Goal: Information Seeking & Learning: Learn about a topic

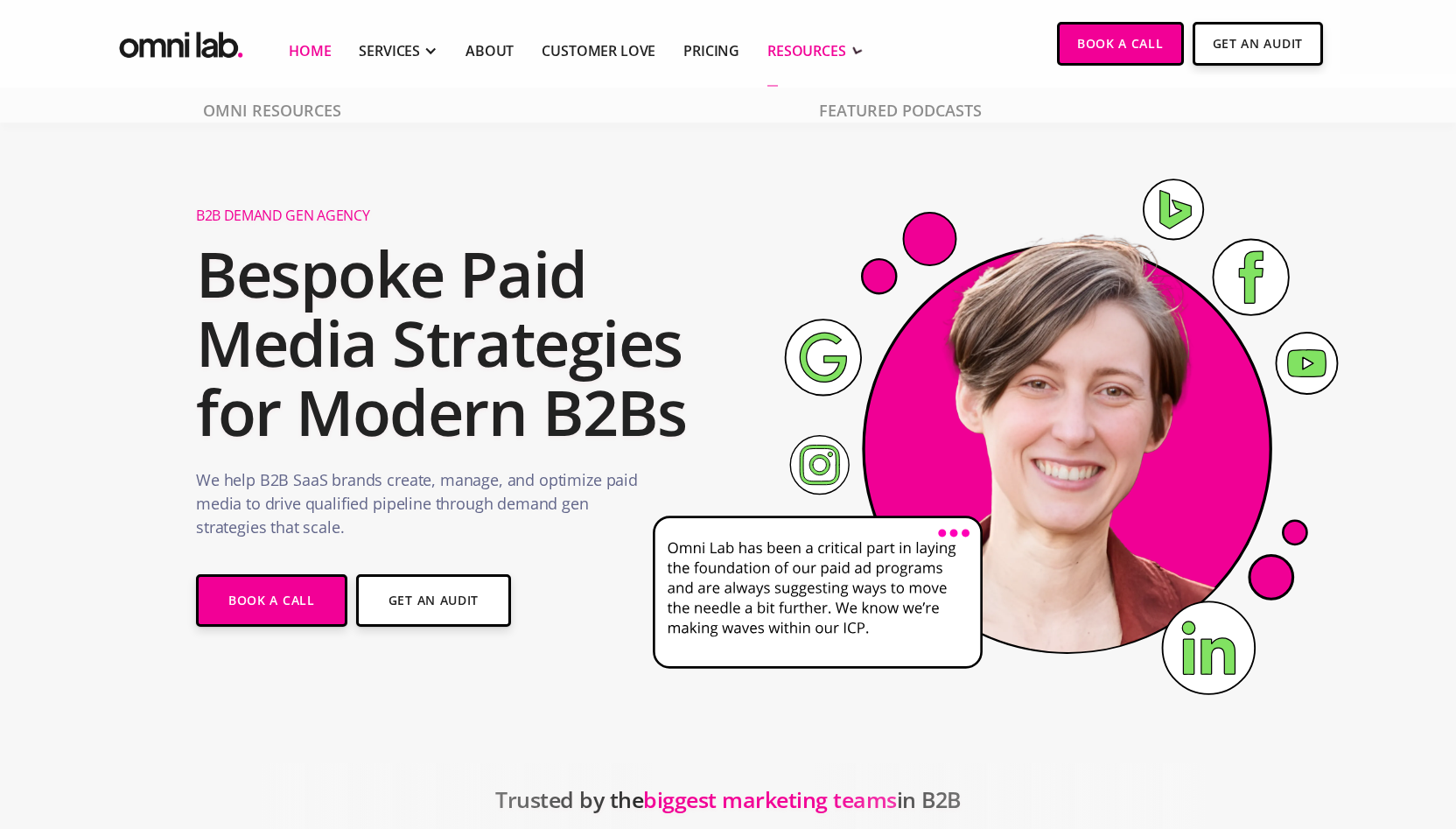
click at [818, 56] on div "RESOURCES" at bounding box center [807, 51] width 79 height 21
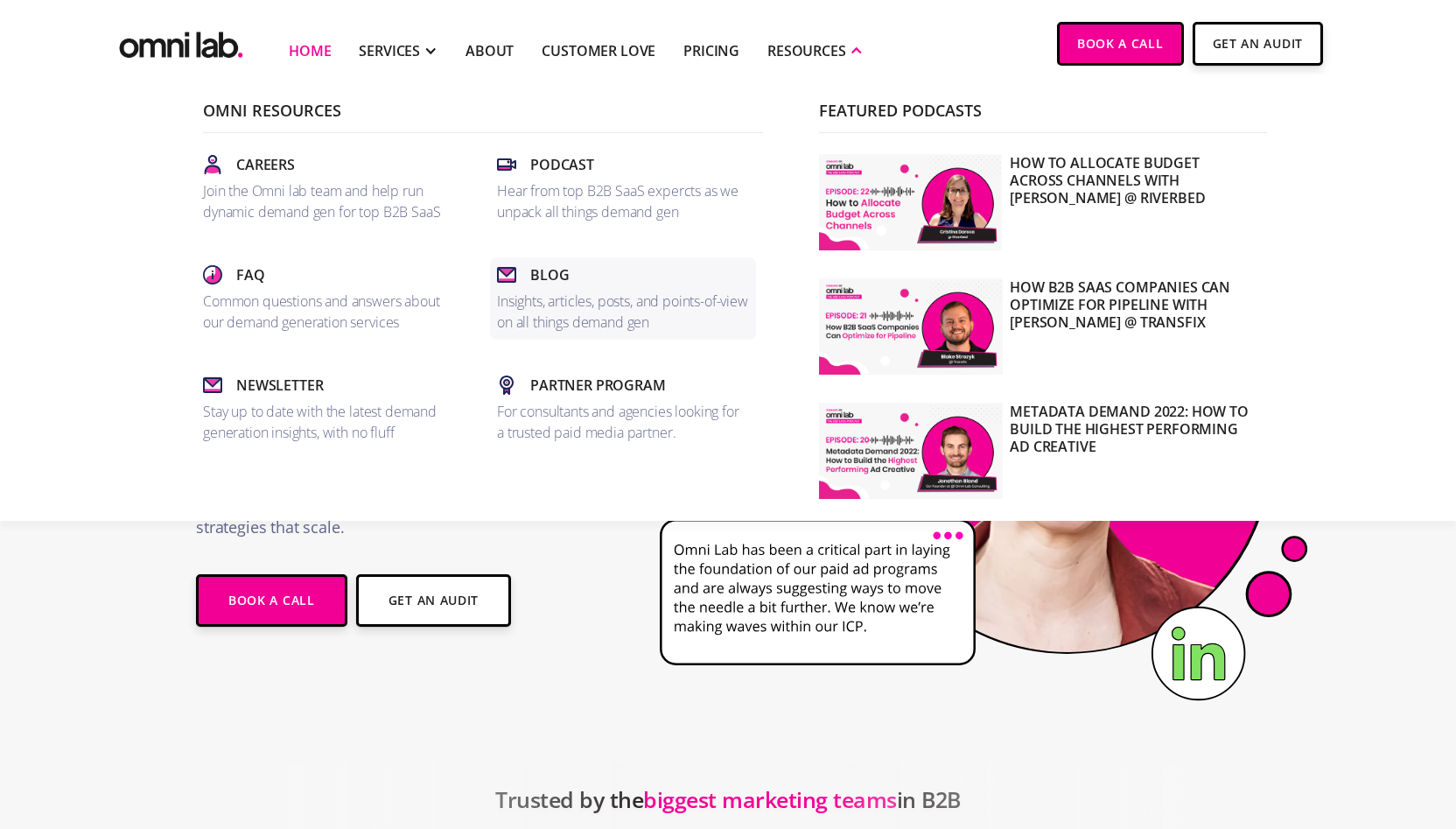
click at [576, 279] on div "Blog" at bounding box center [623, 275] width 252 height 21
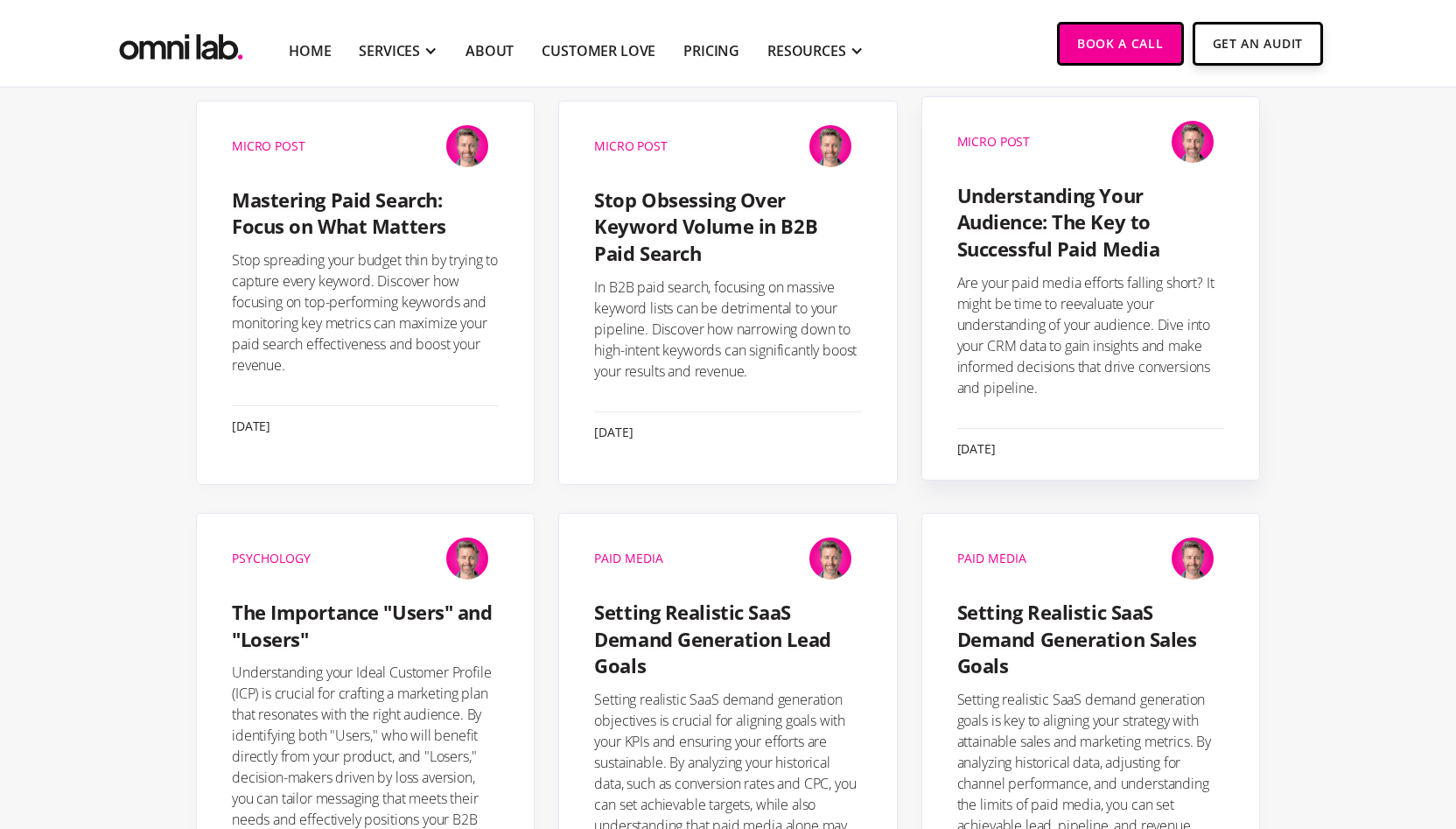
scroll to position [1989, 0]
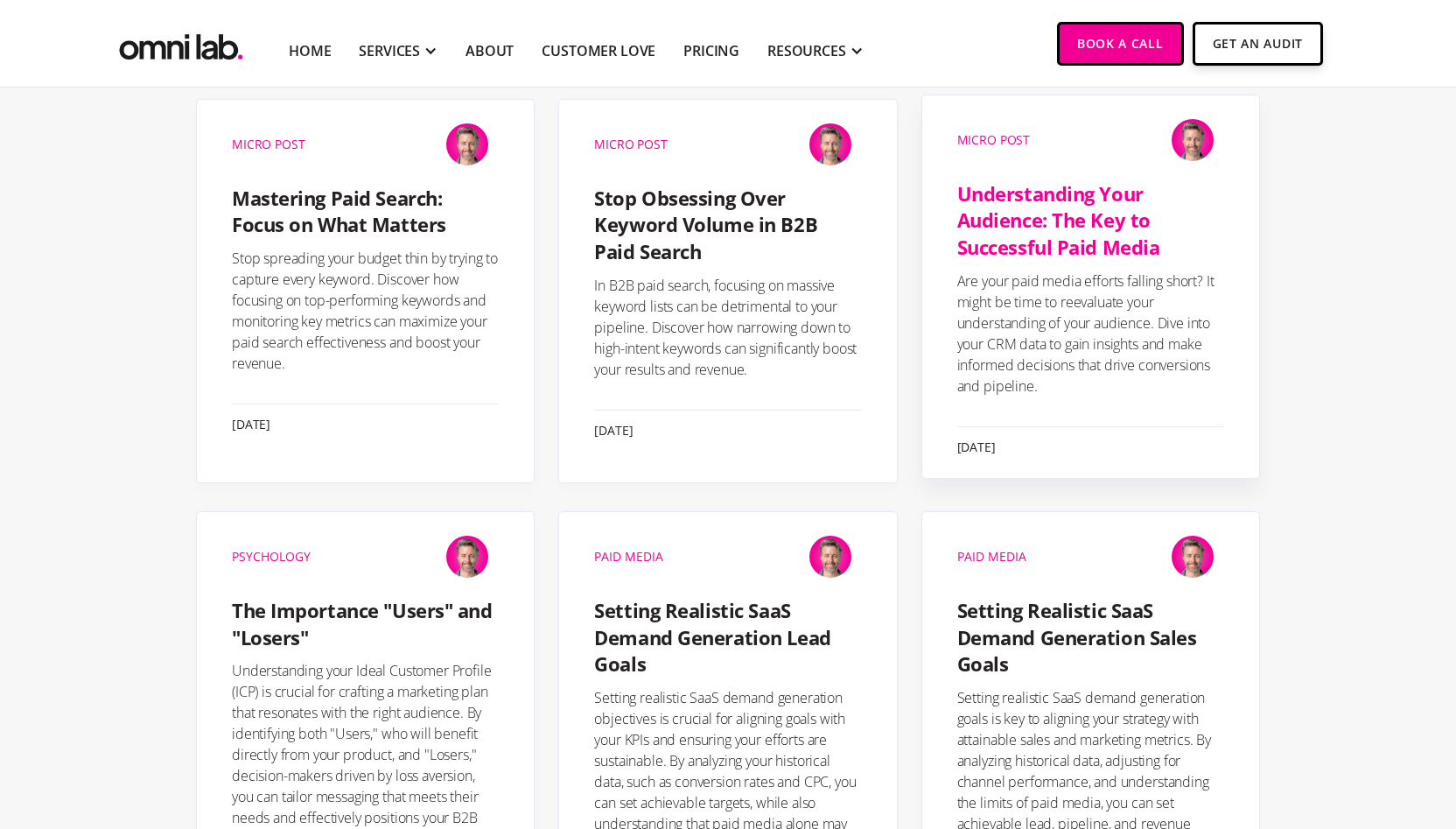
click at [1024, 192] on h4 "Understanding Your Audience: The Key to Successful Paid Media" at bounding box center [1091, 220] width 267 height 80
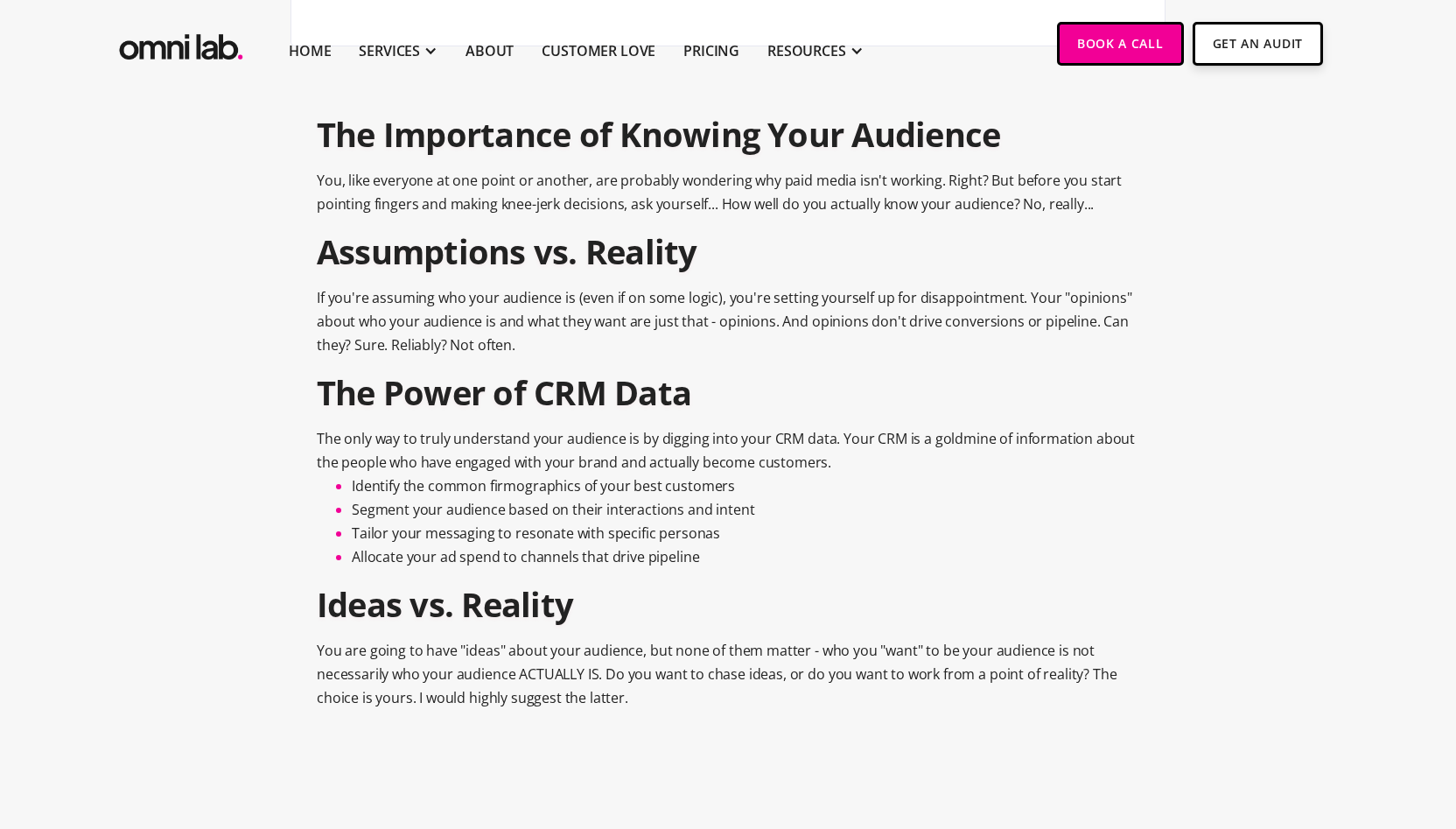
scroll to position [528, 0]
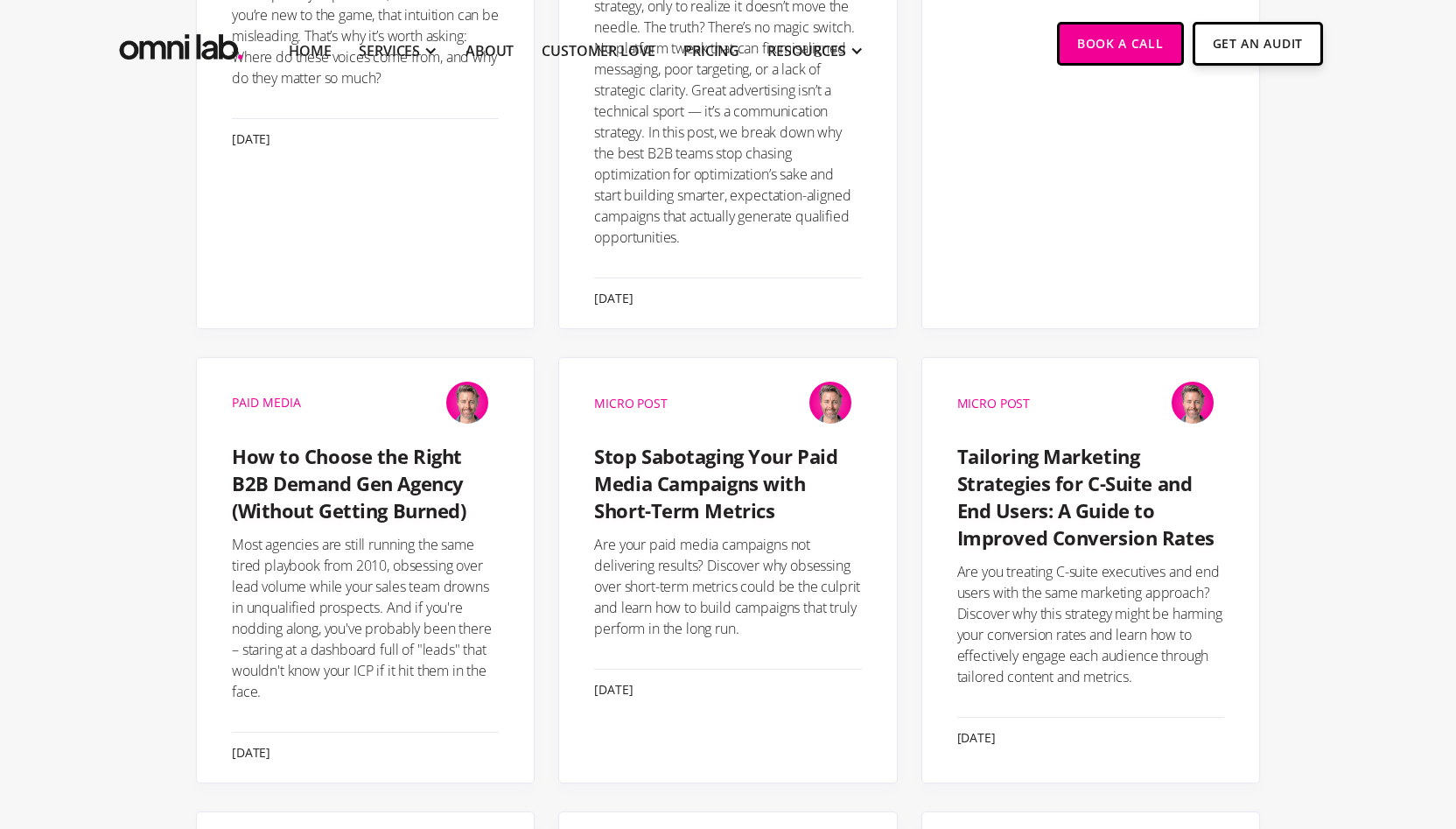
scroll to position [841, 0]
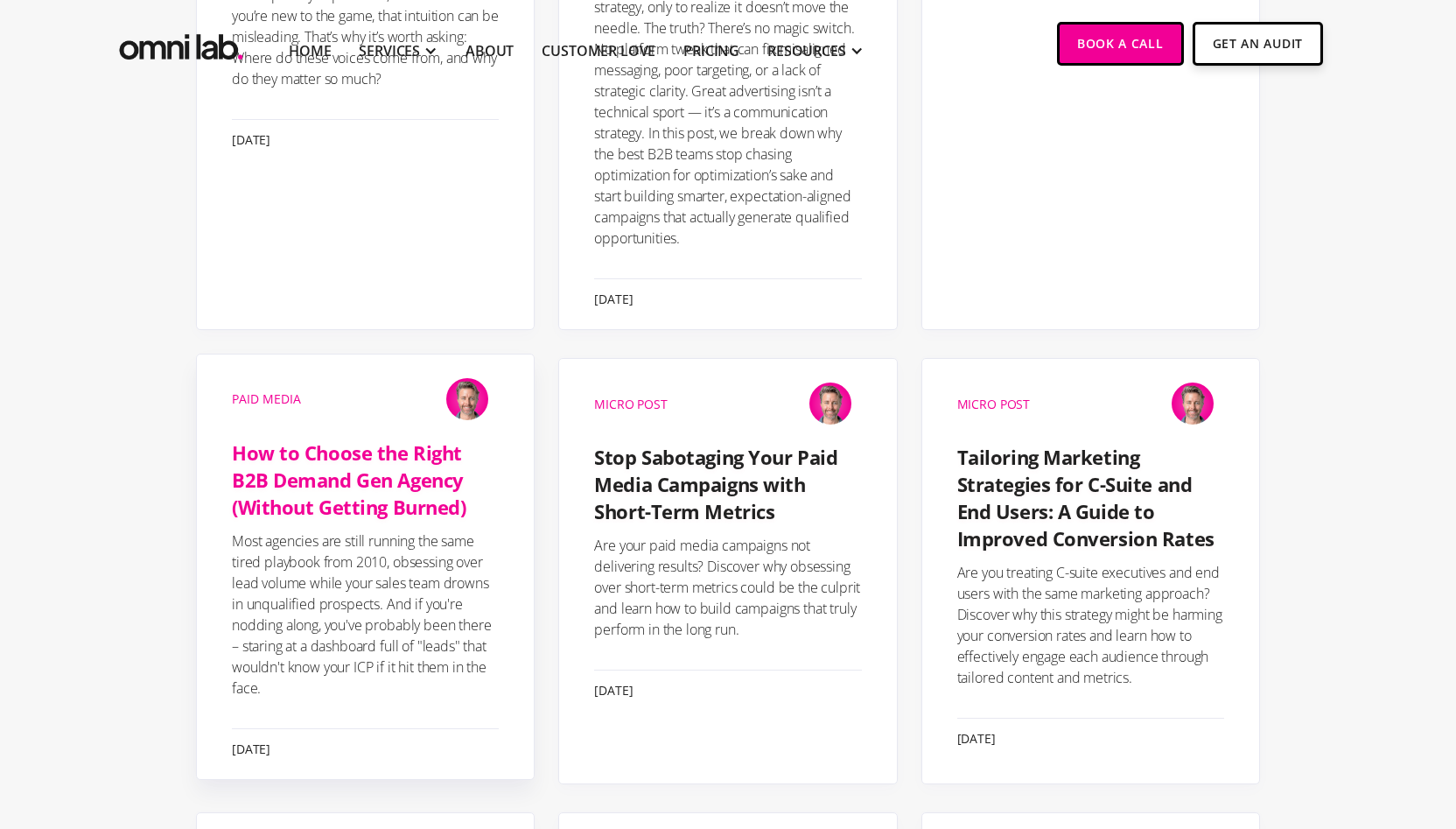
click at [391, 490] on h4 "How to Choose the Right B2B Demand Gen Agency (Without Getting Burned)" at bounding box center [365, 480] width 267 height 80
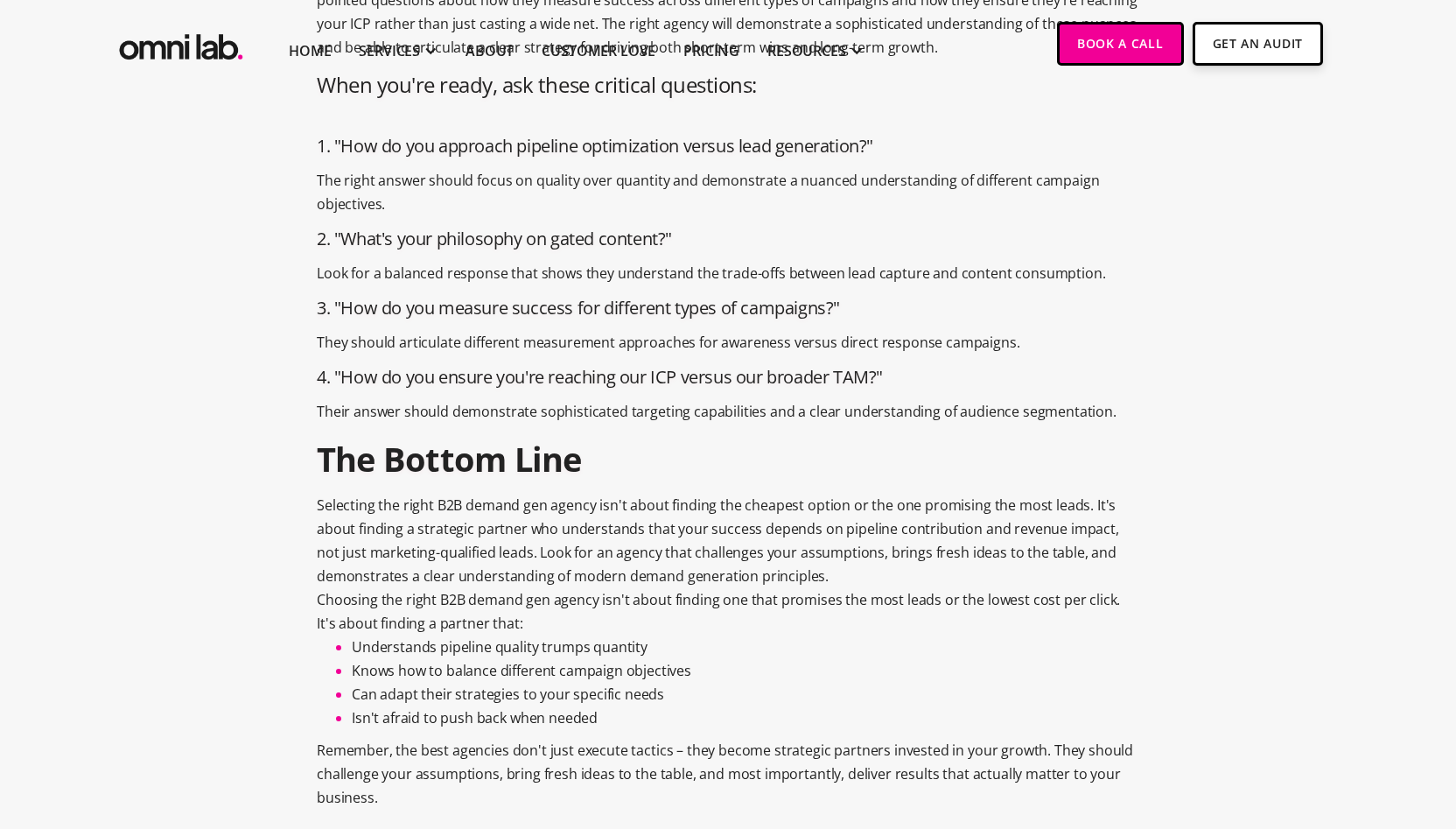
scroll to position [2691, 0]
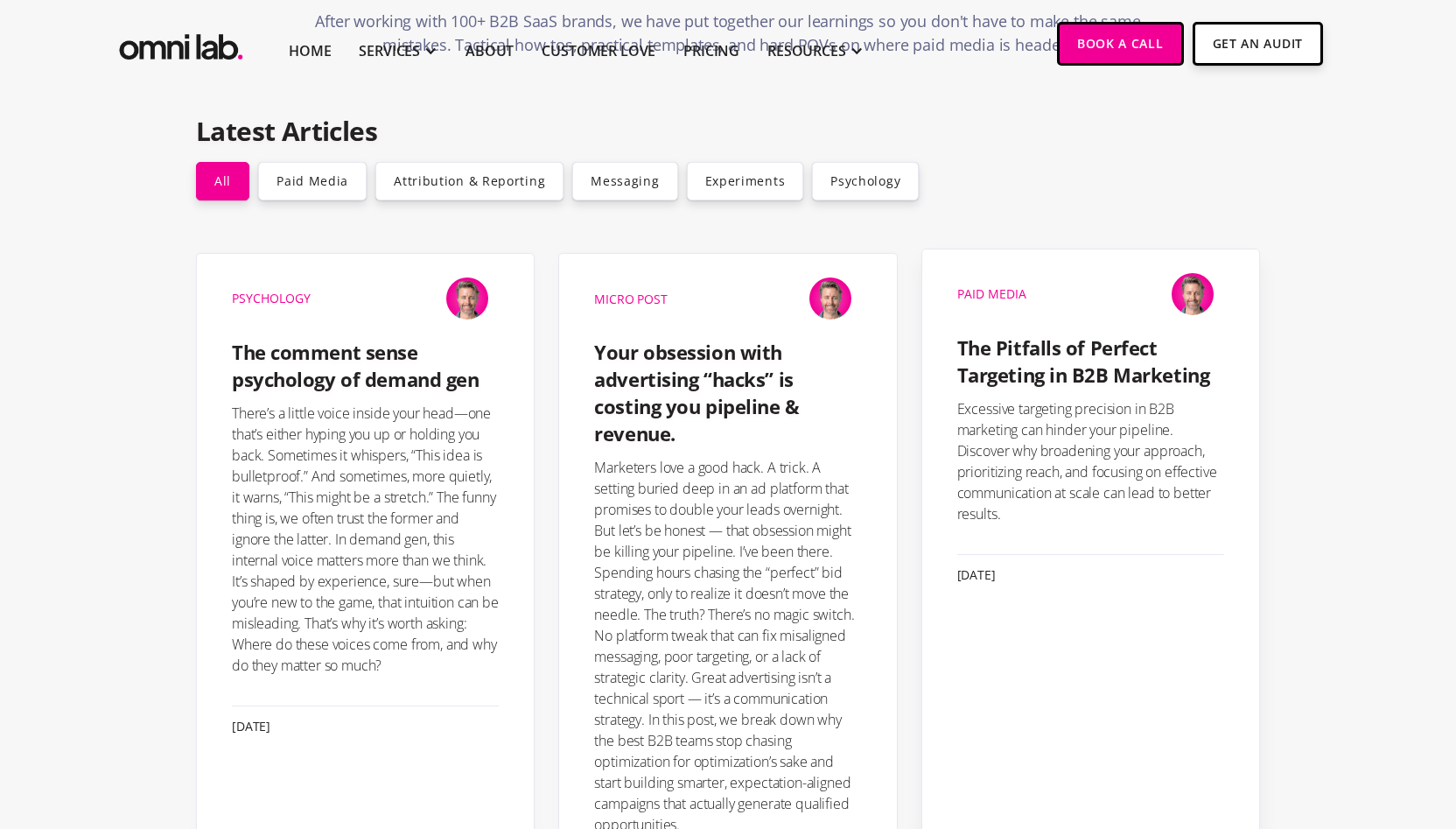
click at [998, 387] on div "Blog Post Paid Media The Pitfalls of Perfect Targeting in B2B Marketing Excessi…" at bounding box center [1090, 439] width 337 height 332
click at [1007, 375] on h4 "The Pitfalls of Perfect Targeting in B2B Marketing" at bounding box center [1091, 362] width 267 height 54
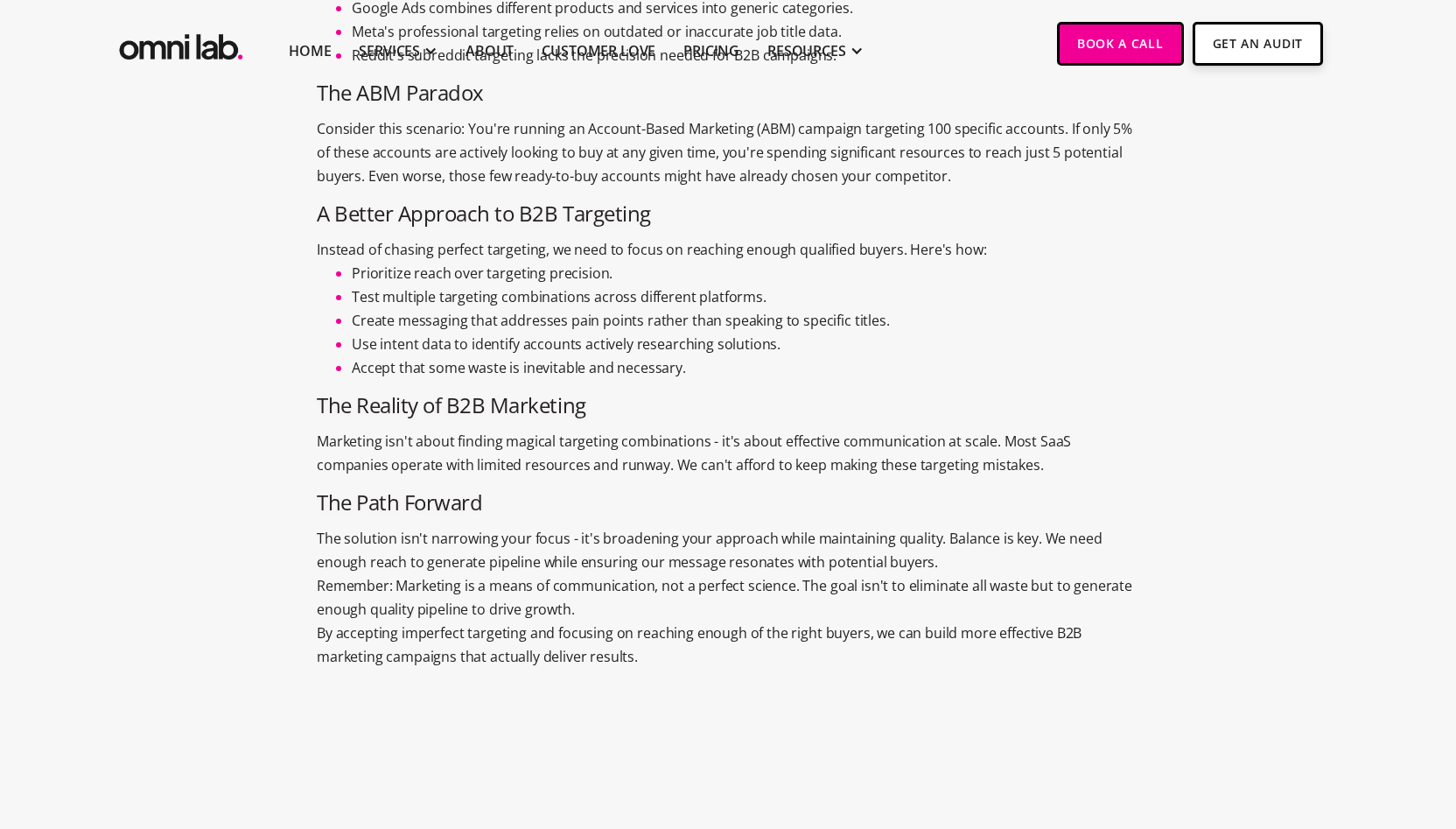
scroll to position [841, 0]
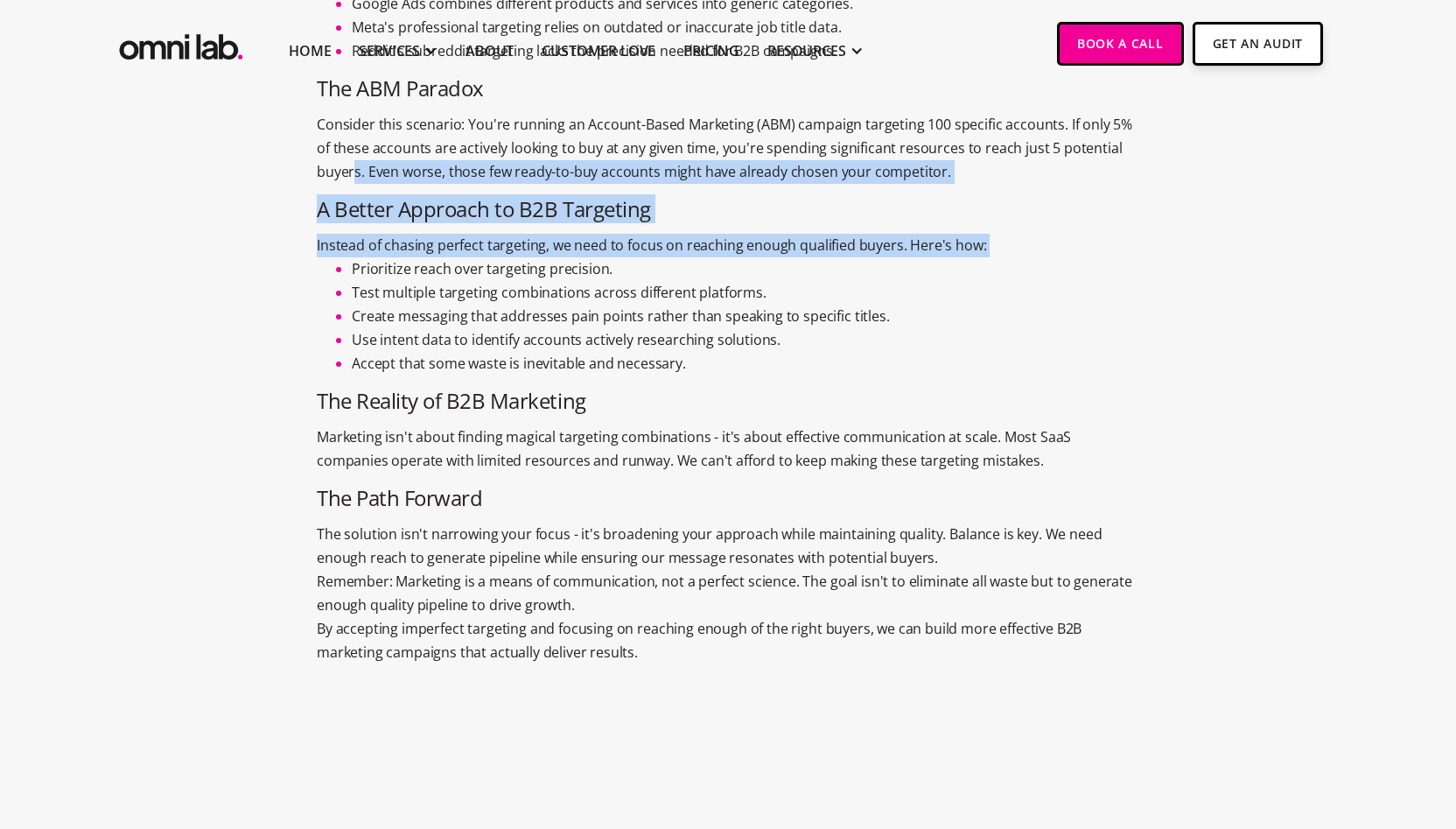
drag, startPoint x: 352, startPoint y: 277, endPoint x: 352, endPoint y: 167, distance: 110.0
click at [352, 167] on div "The Targeting Trap Most B2B companies fall into a common trap: they believe hyp…" at bounding box center [728, 233] width 822 height 910
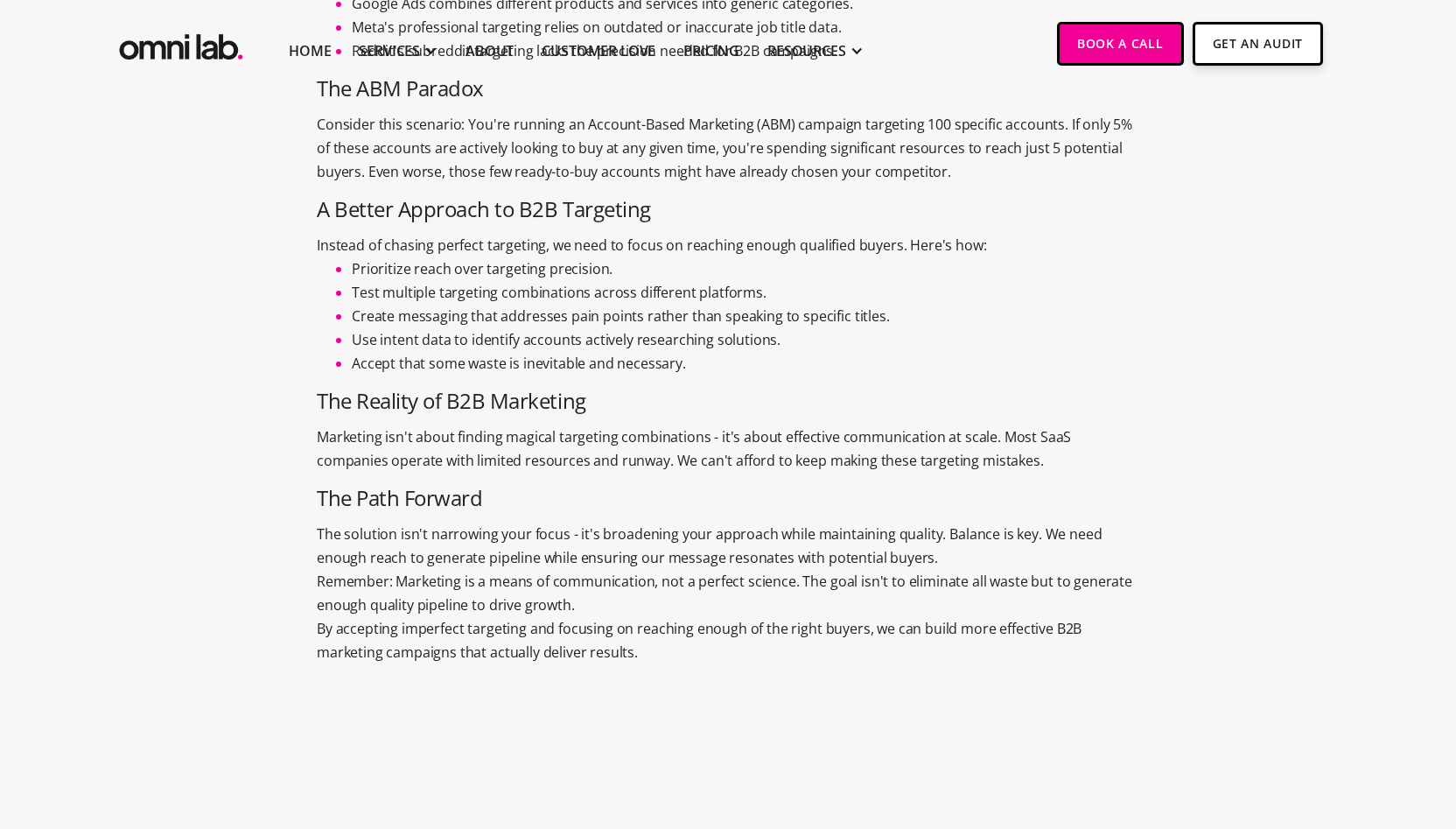
click at [408, 450] on p "Marketing isn't about finding magical targeting combinations - it's about effec…" at bounding box center [728, 449] width 822 height 48
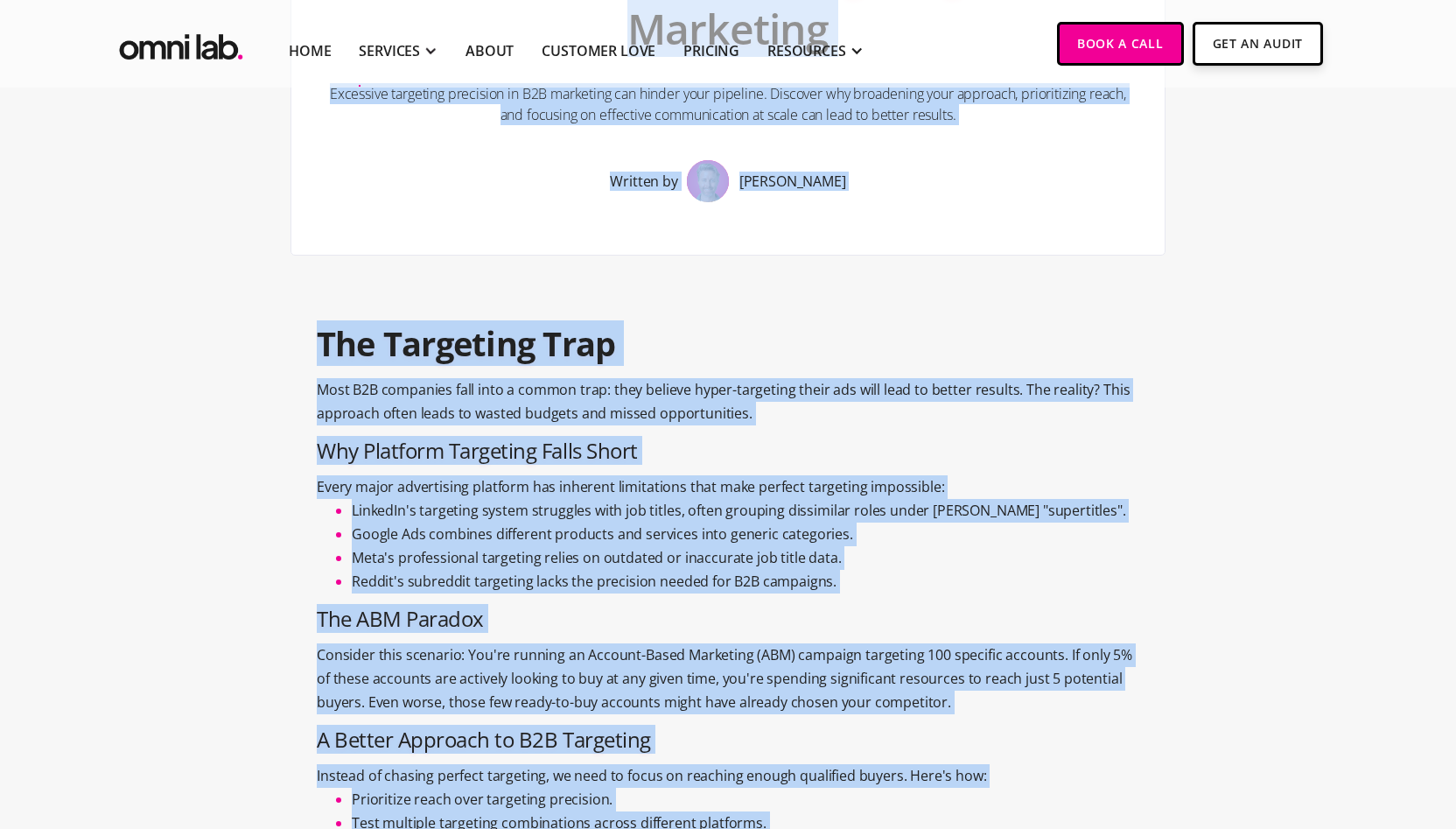
scroll to position [298, 0]
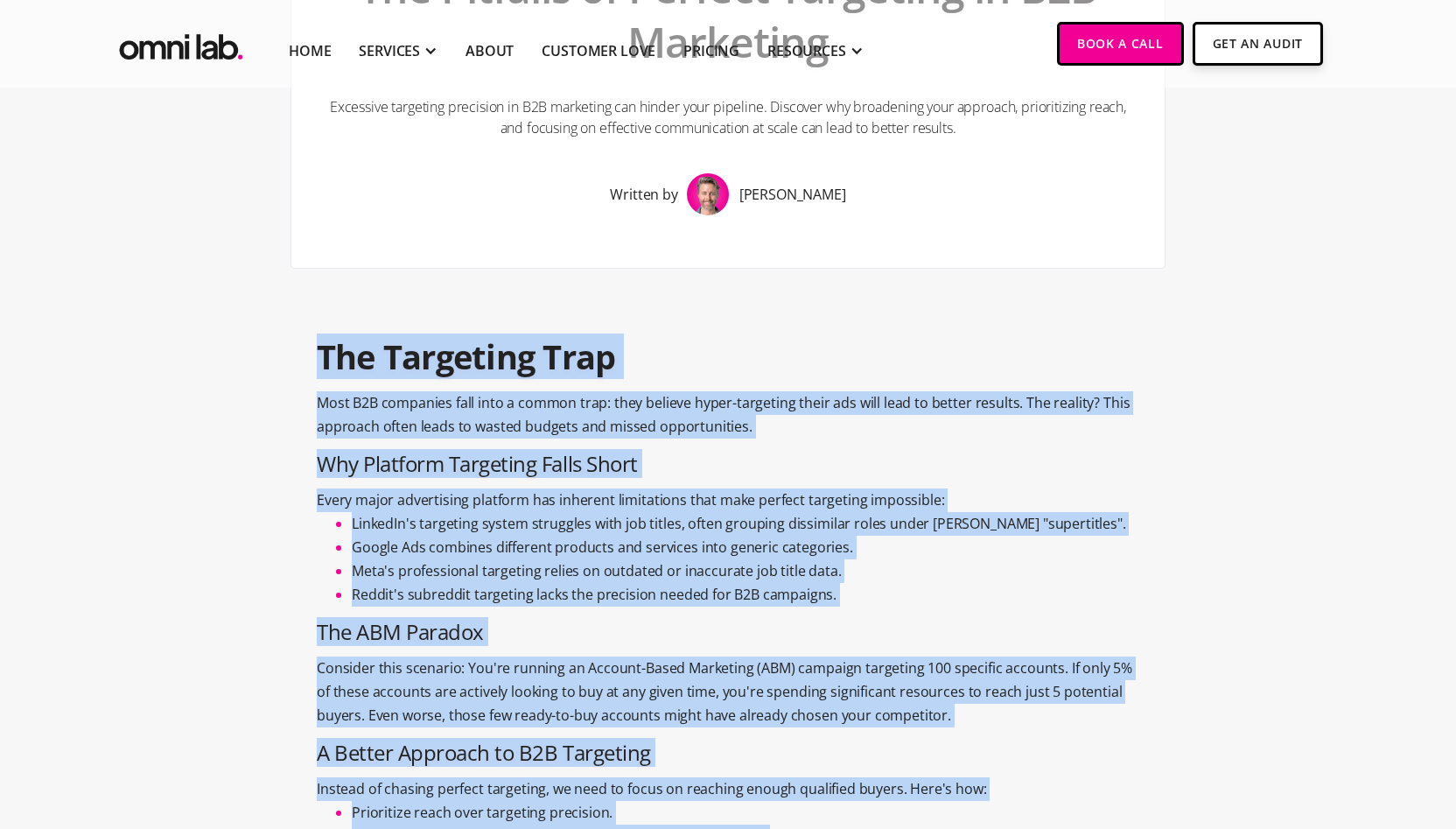
drag, startPoint x: 672, startPoint y: 655, endPoint x: 302, endPoint y: 344, distance: 483.3
click at [302, 344] on section "Paid Media • Blog Post The Pitfalls of Perfect Targeting in B2B Marketing Exces…" at bounding box center [728, 528] width 1456 height 1477
copy div "The Targeting Trap Most B2B companies fall into a common trap: they believe hyp…"
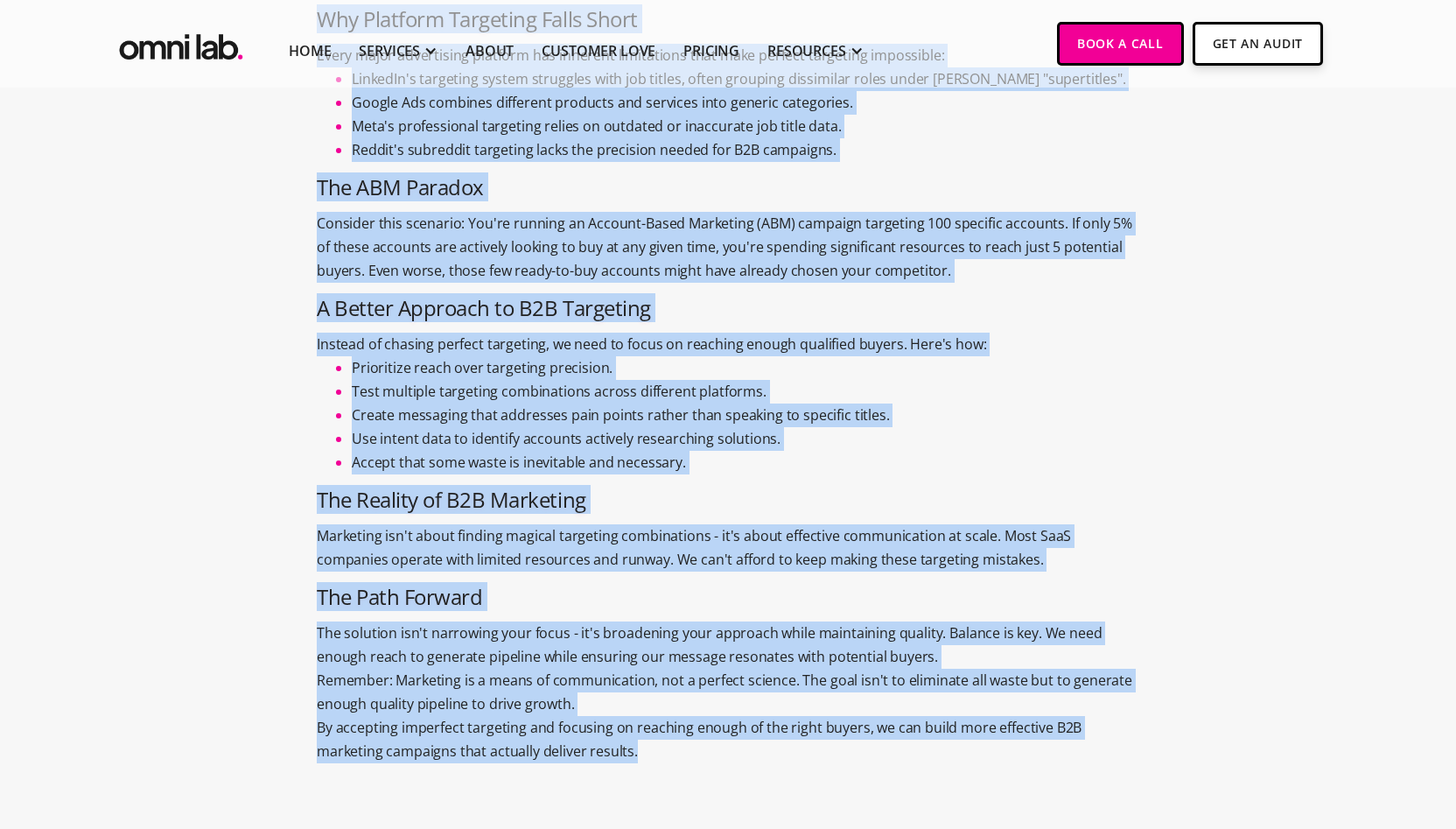
scroll to position [743, 0]
copy div "The Targeting Trap Most B2B companies fall into a common trap: they believe hyp…"
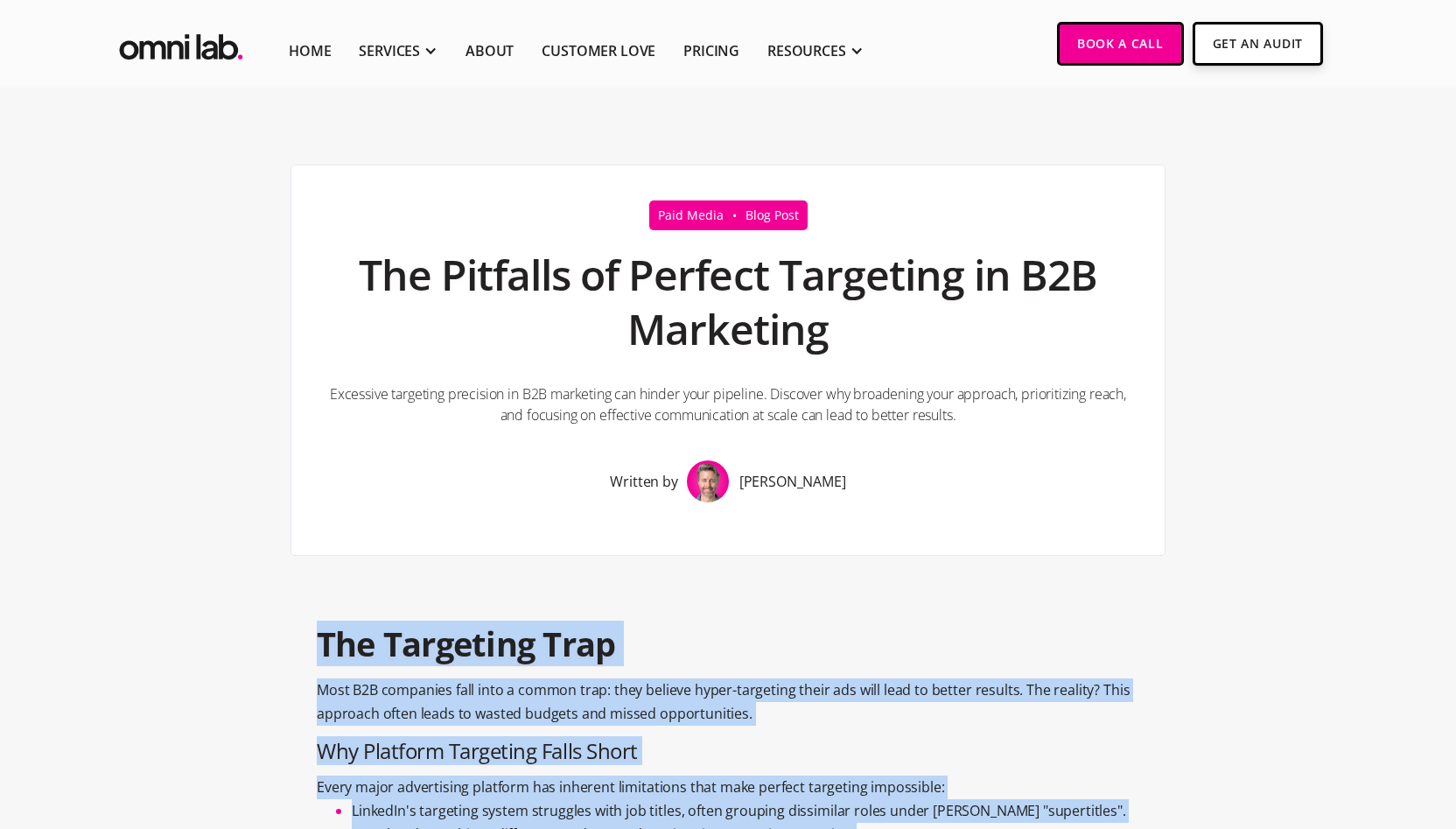
scroll to position [16, 0]
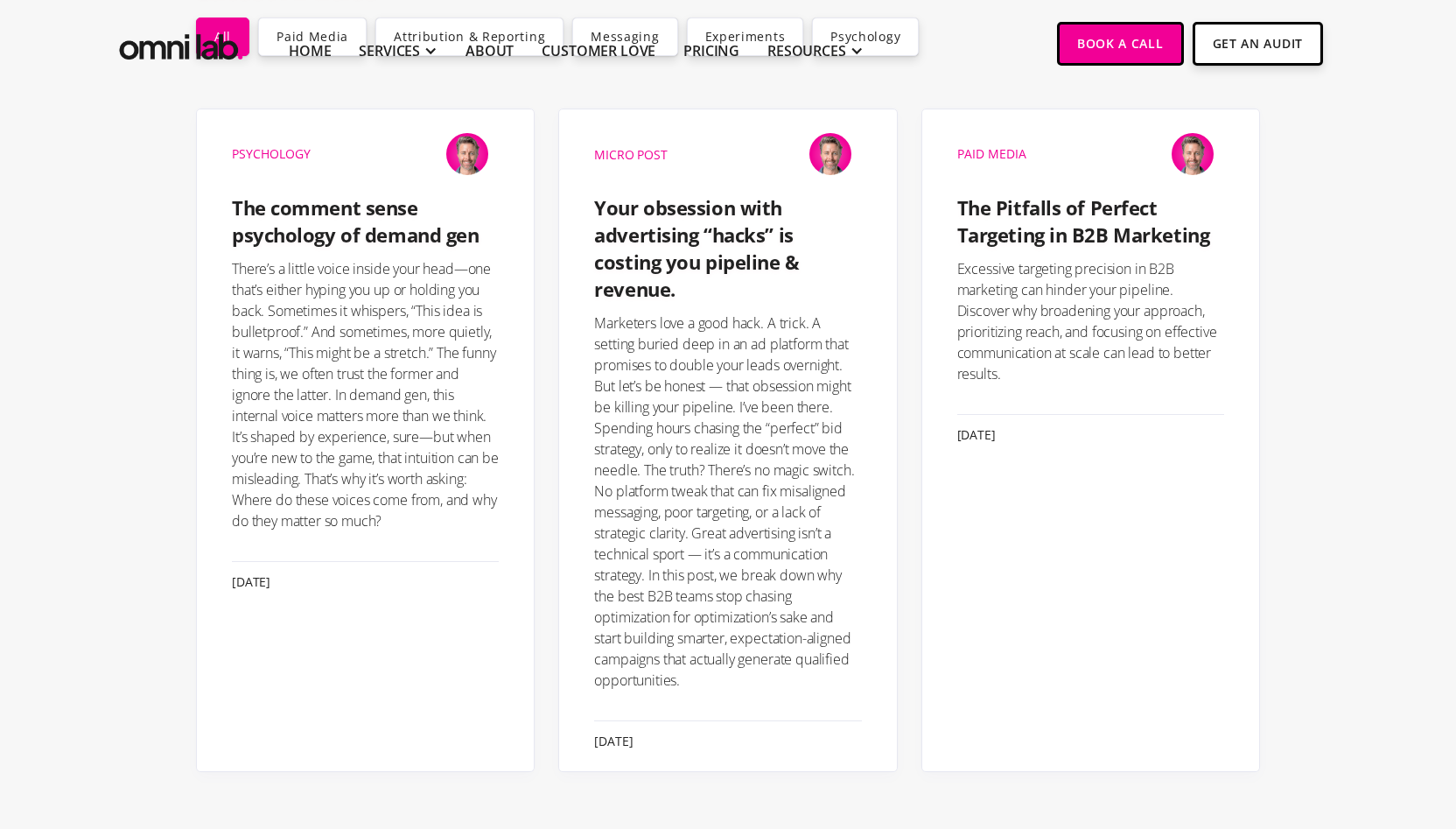
scroll to position [405, 0]
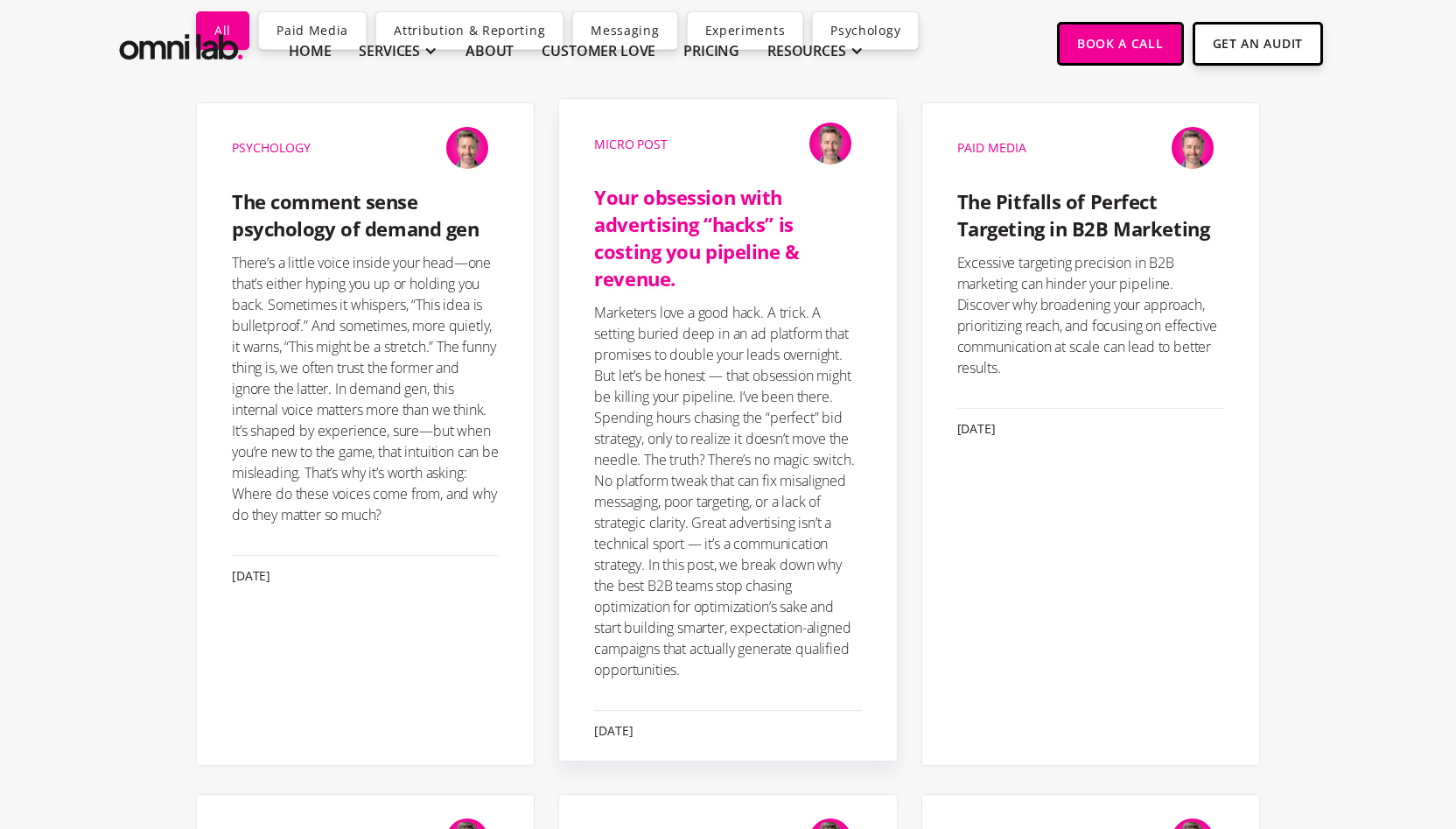
click at [631, 254] on h4 "Your obsession with advertising “hacks” is costing you pipeline & revenue." at bounding box center [728, 238] width 267 height 108
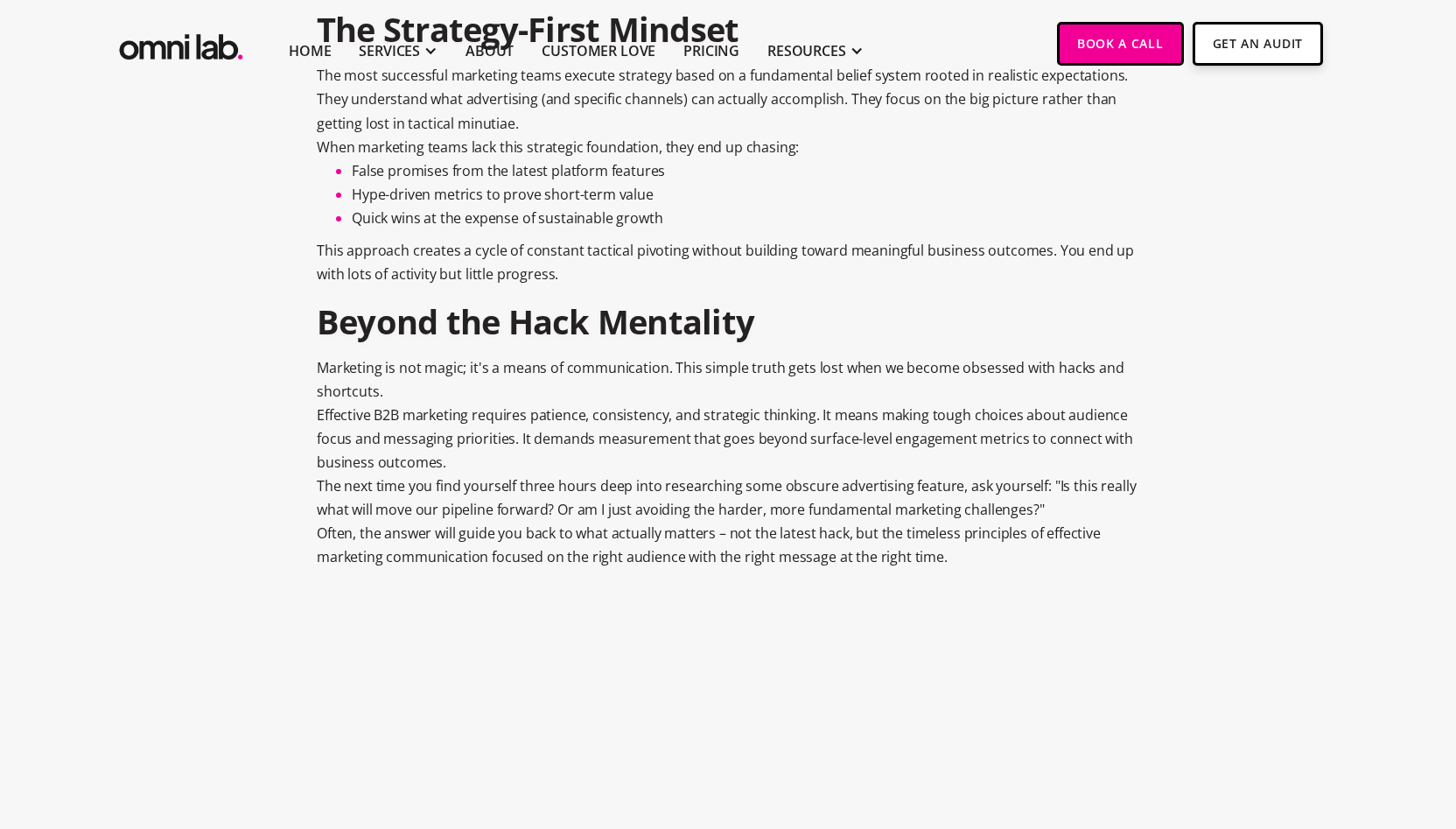
scroll to position [2070, 0]
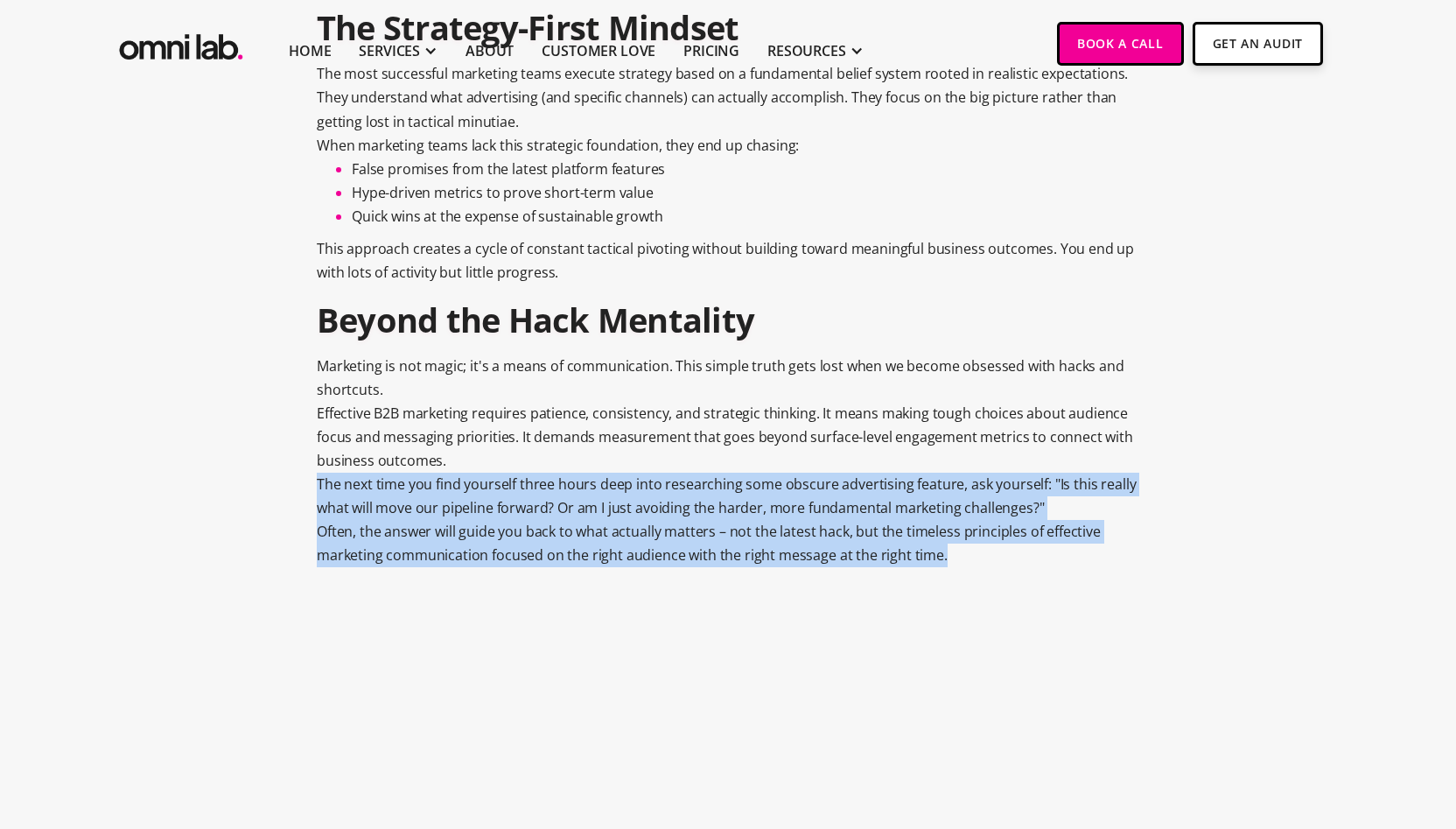
drag, startPoint x: 953, startPoint y: 564, endPoint x: 971, endPoint y: 456, distance: 109.5
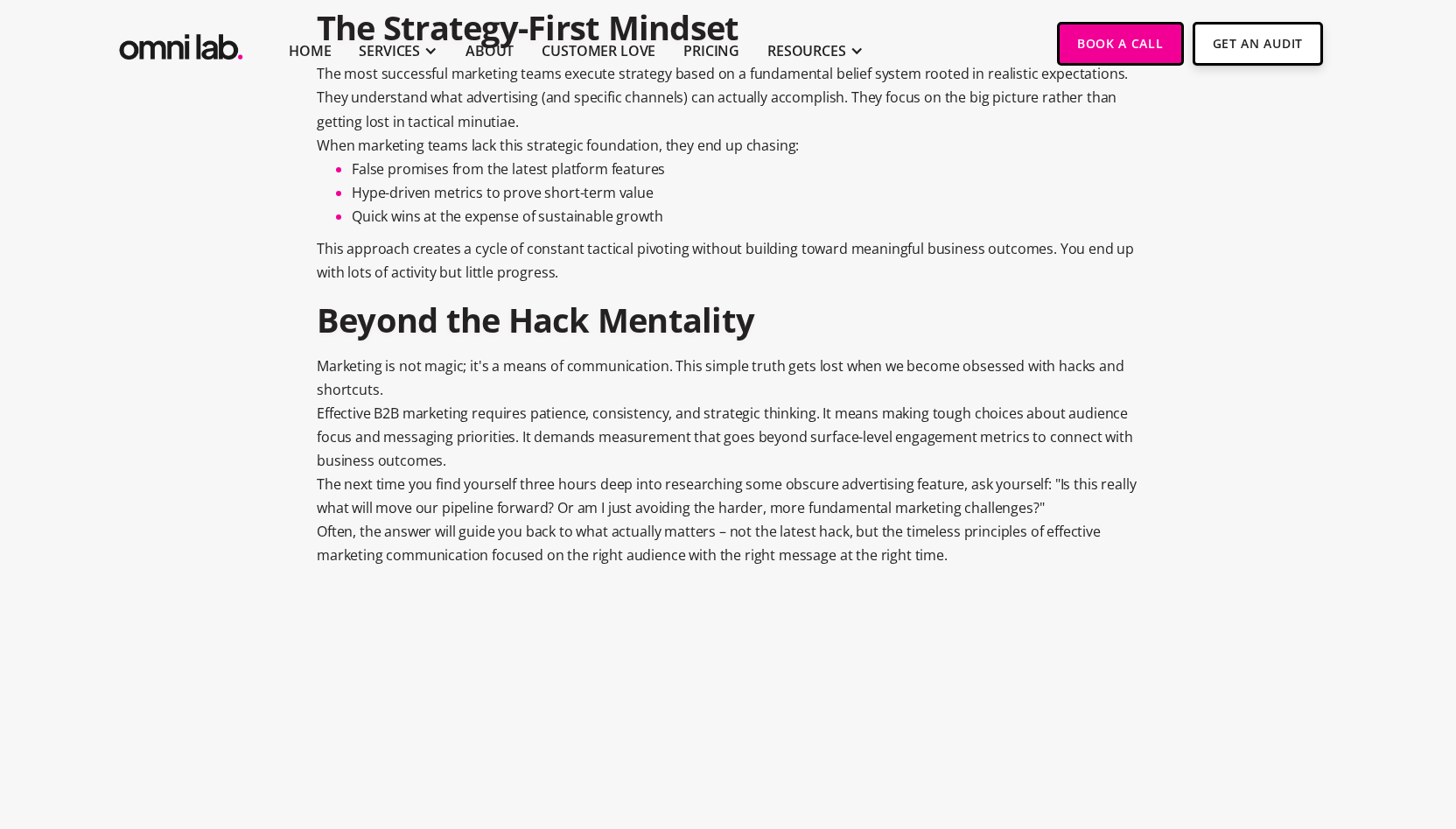
click at [950, 525] on p "Often, the answer will guide you back to what actually matters – not the latest…" at bounding box center [728, 544] width 822 height 48
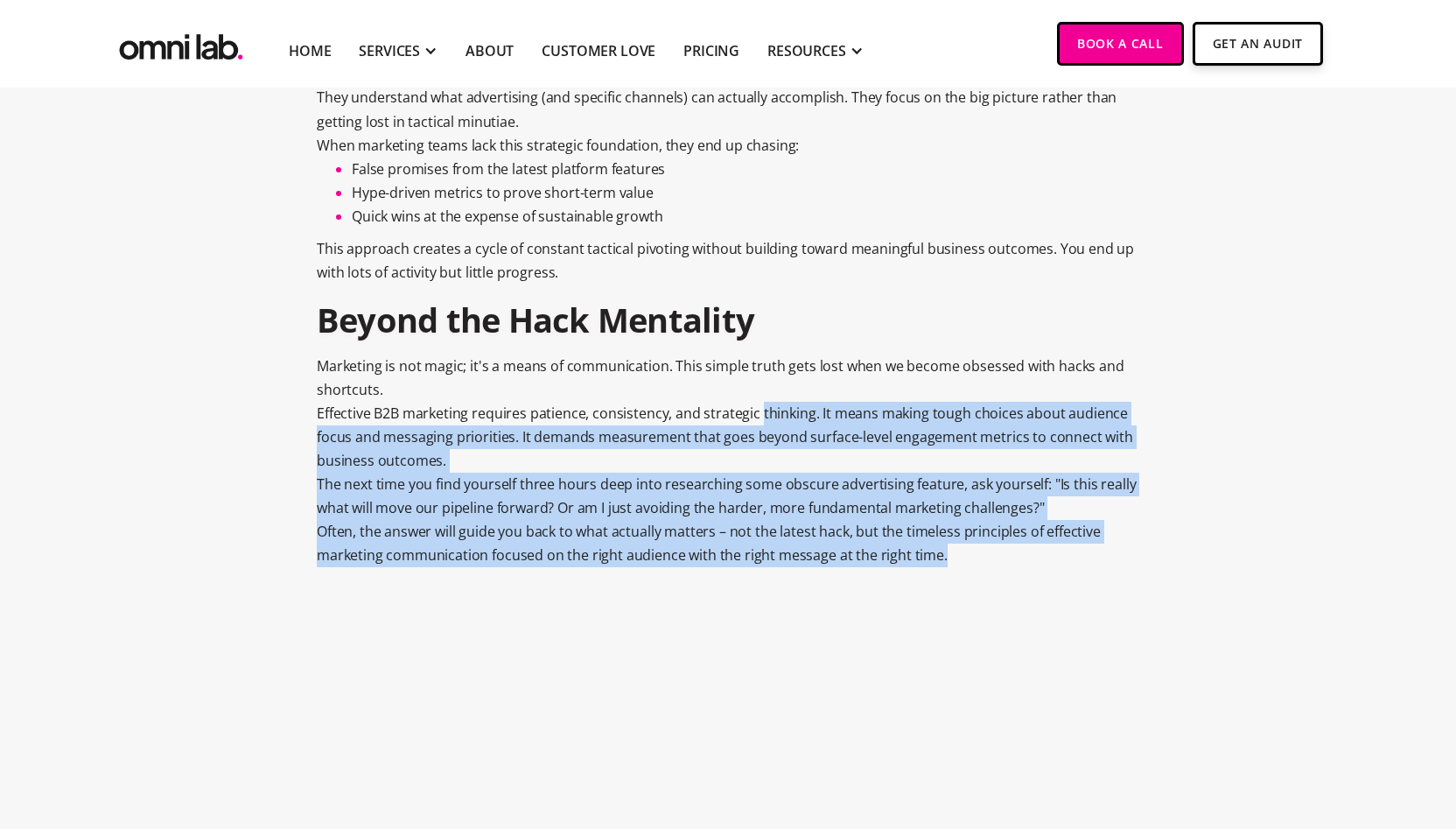
drag, startPoint x: 947, startPoint y: 559, endPoint x: 759, endPoint y: 415, distance: 236.8
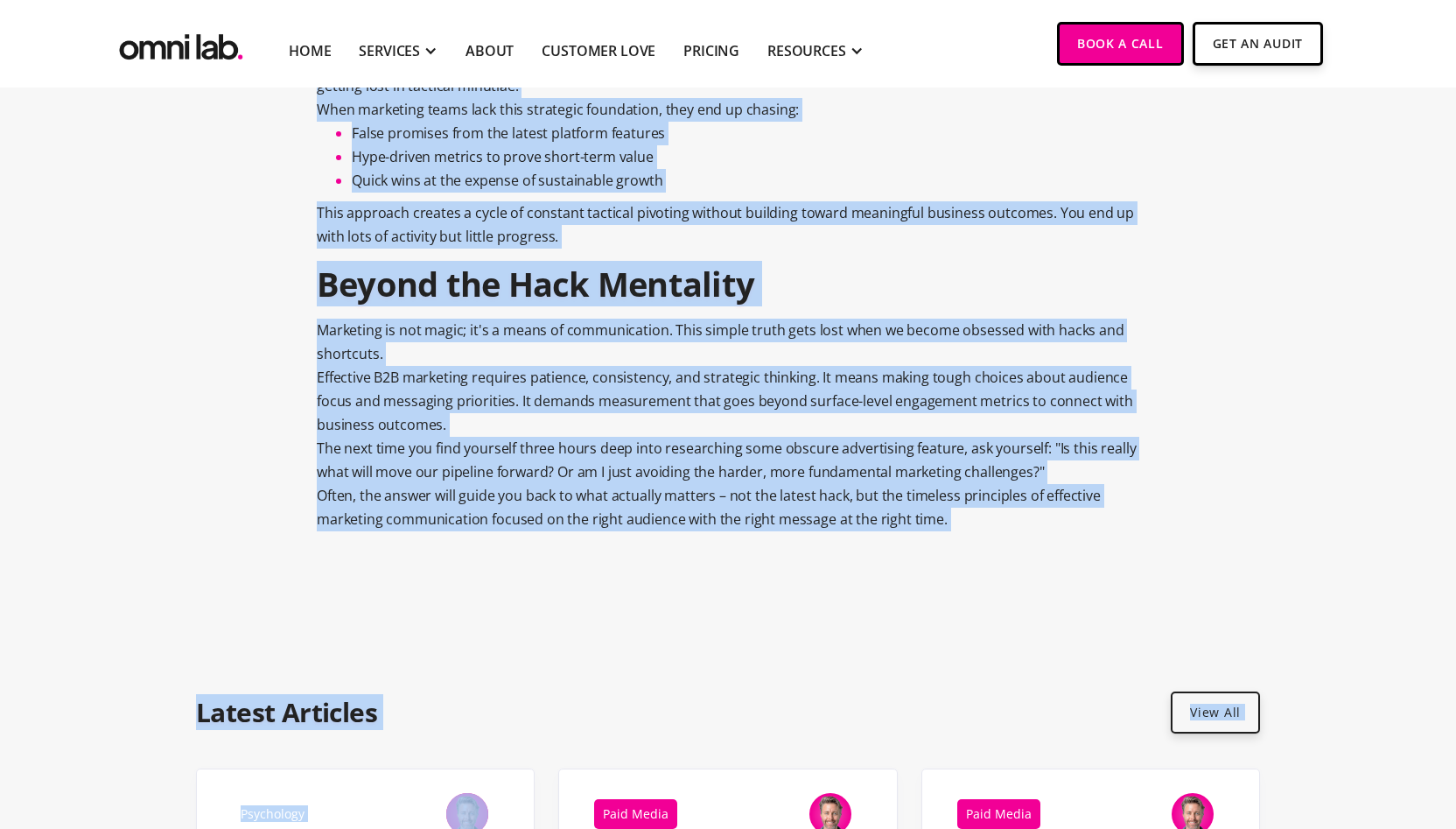
scroll to position [2123, 0]
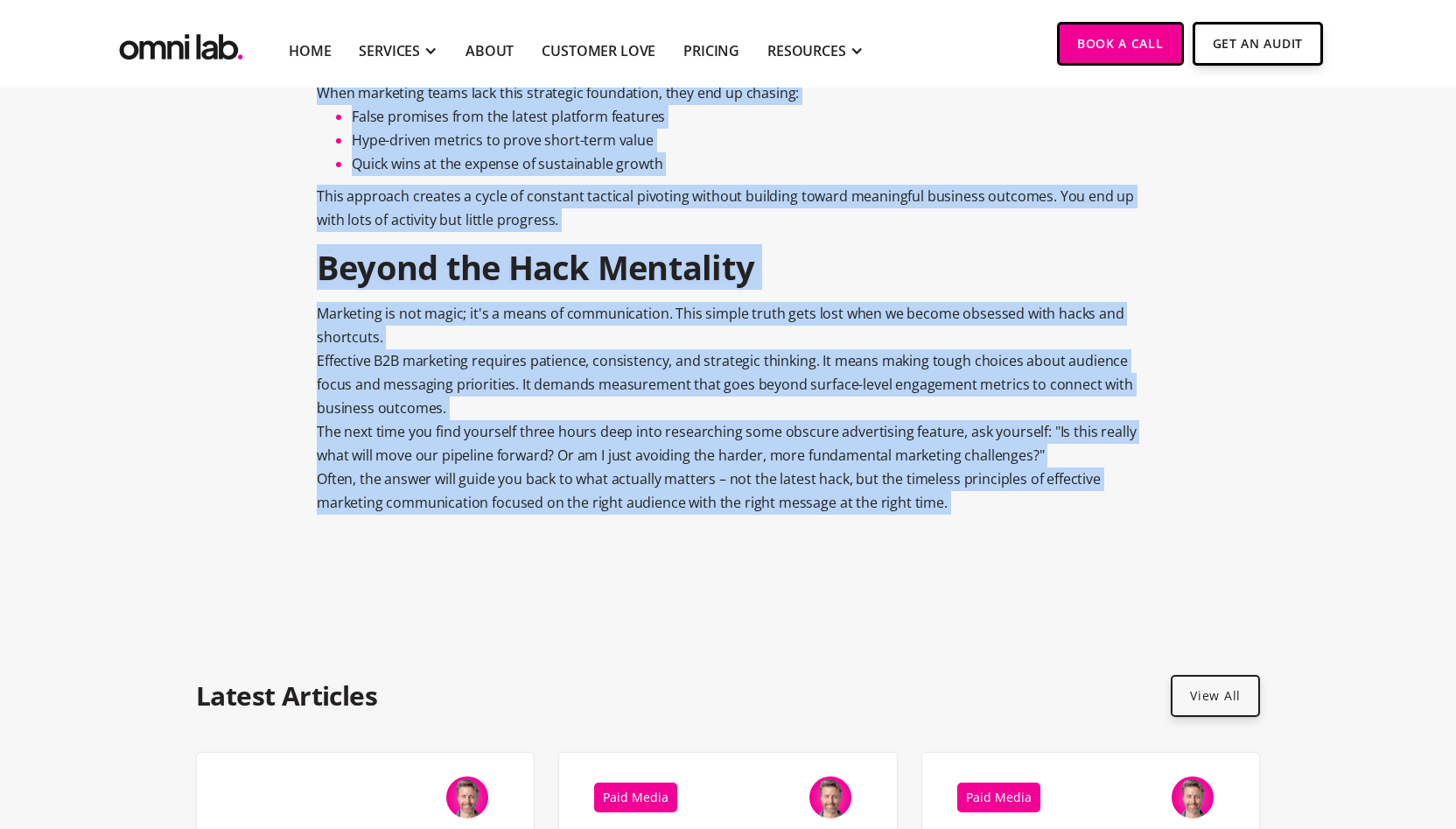
drag, startPoint x: 326, startPoint y: 653, endPoint x: 600, endPoint y: 533, distance: 299.1
copy div "The High Cost of Advertising "Hacks" Your obsession with advertising "hacks" is…"
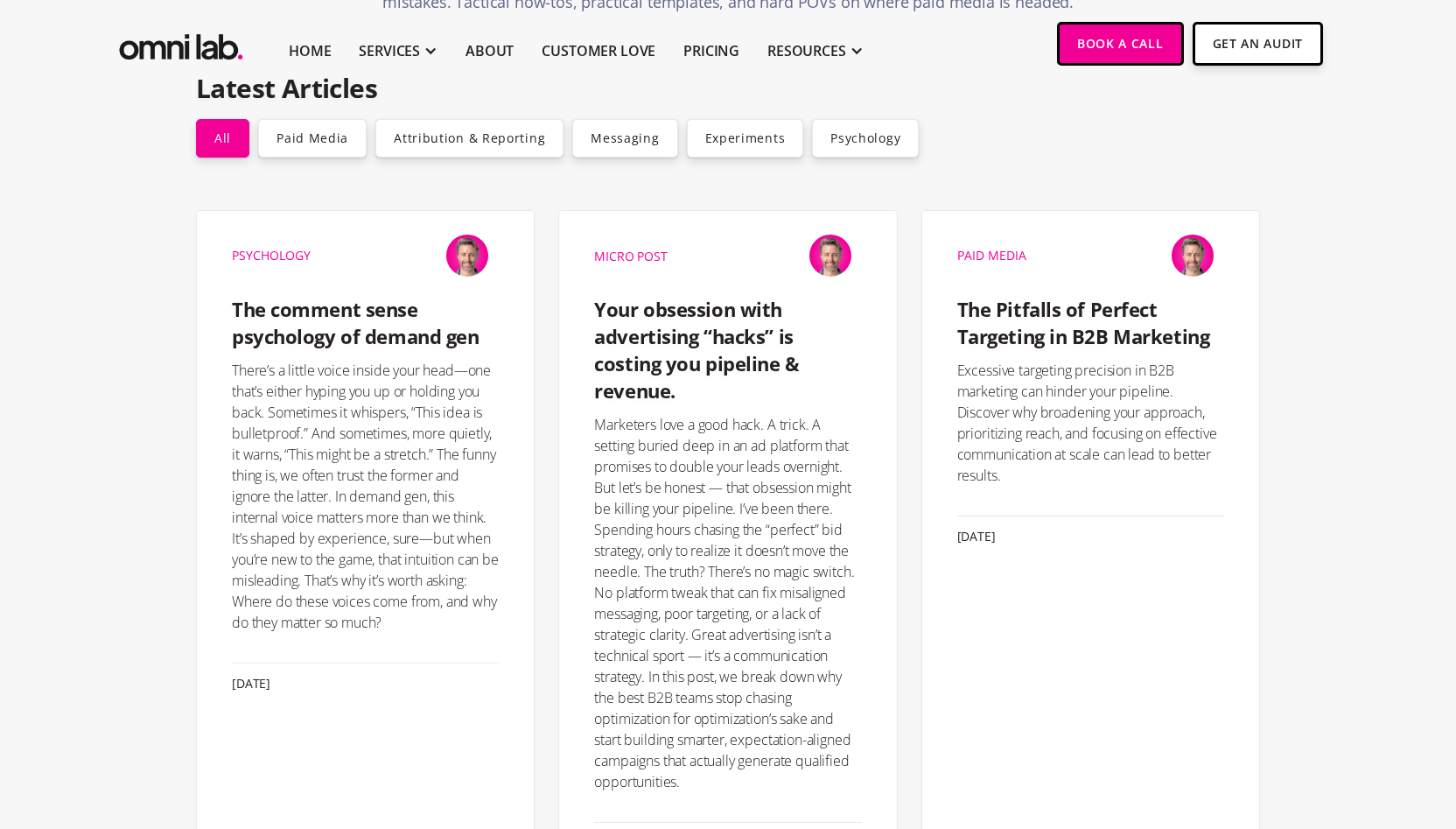
scroll to position [294, 0]
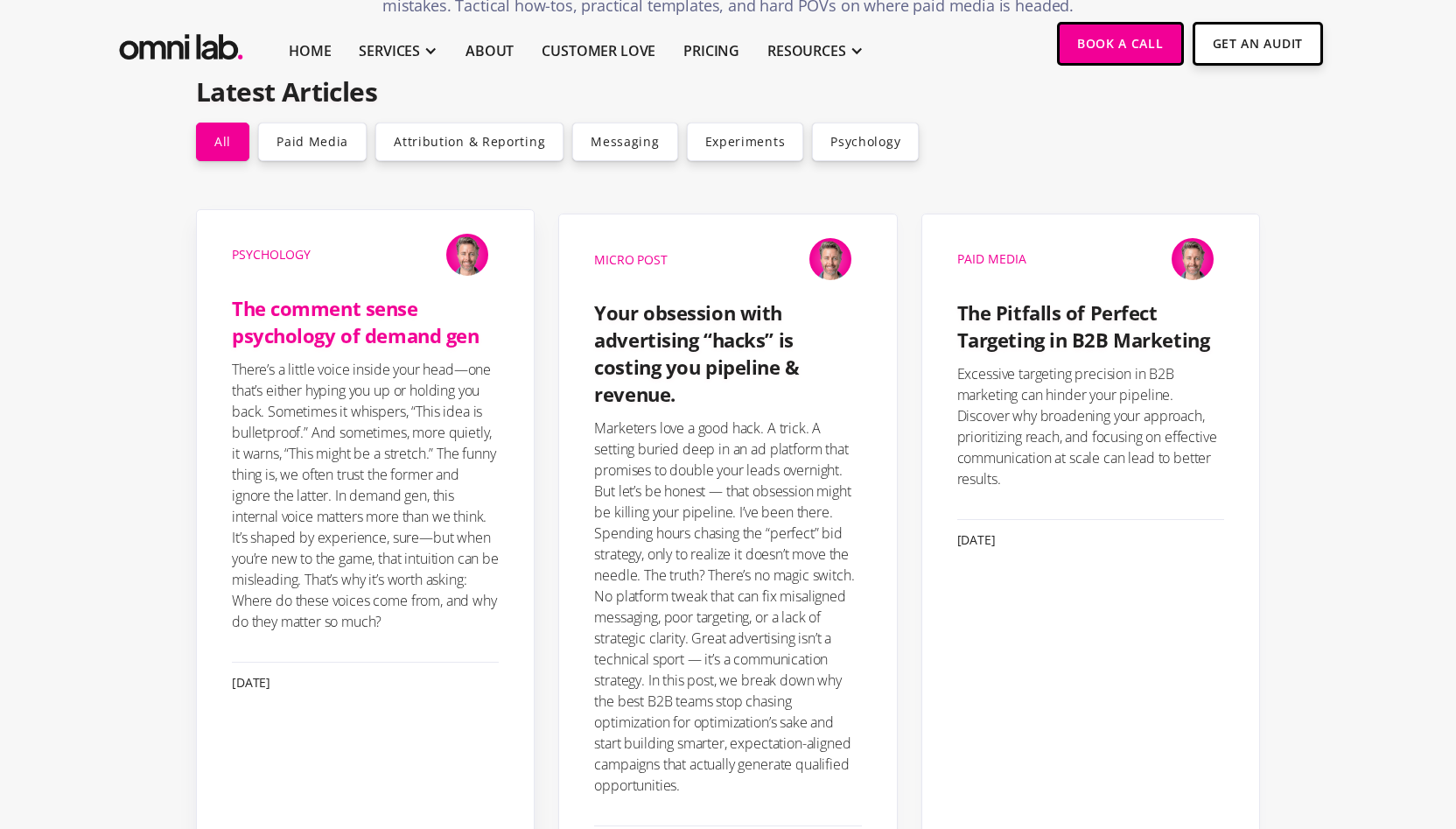
click at [317, 327] on h4 "The comment sense psychology of demand gen" at bounding box center [365, 321] width 267 height 54
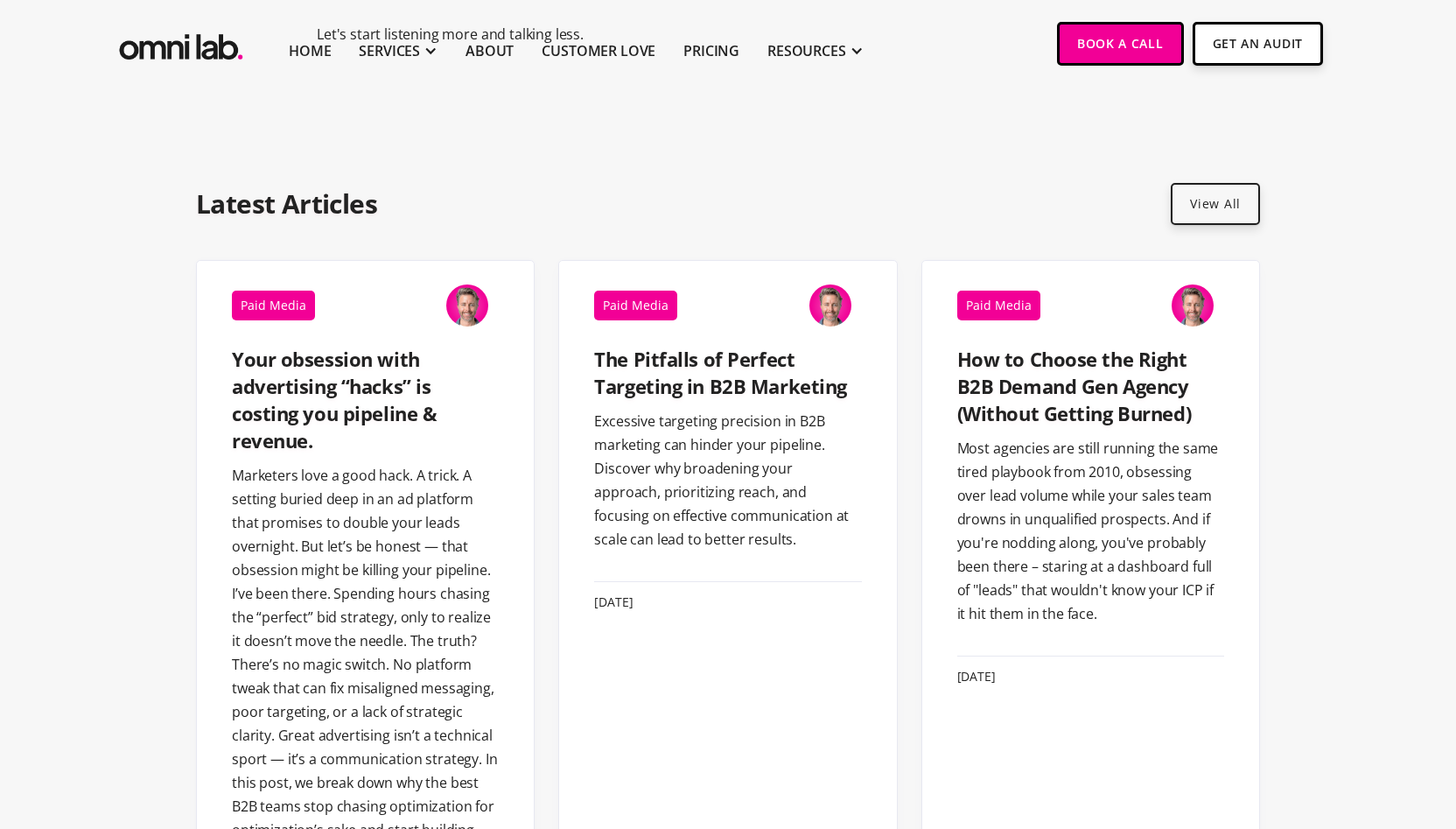
scroll to position [1559, 0]
